Goal: Check status: Check status

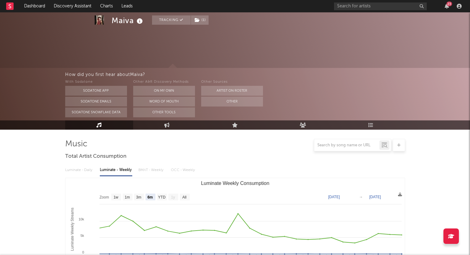
select select "6m"
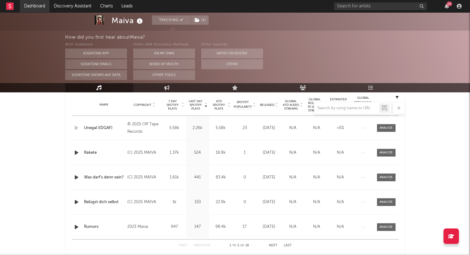
click at [26, 7] on link "Dashboard" at bounding box center [35, 6] width 30 height 12
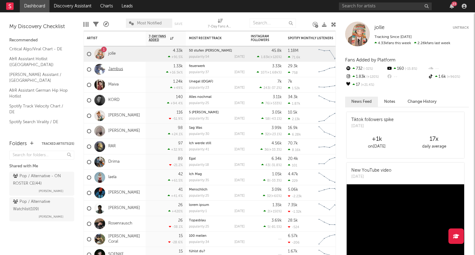
click at [117, 69] on link "Jambus" at bounding box center [115, 69] width 15 height 5
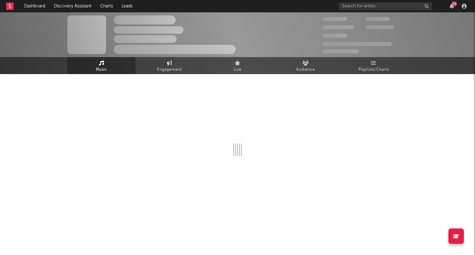
select select "1w"
